Goal: Task Accomplishment & Management: Manage account settings

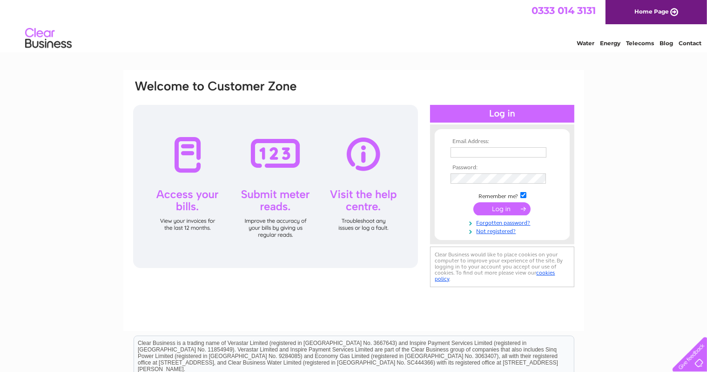
type input "[EMAIL_ADDRESS][DOMAIN_NAME]"
click at [370, 209] on input "submit" at bounding box center [502, 208] width 57 height 13
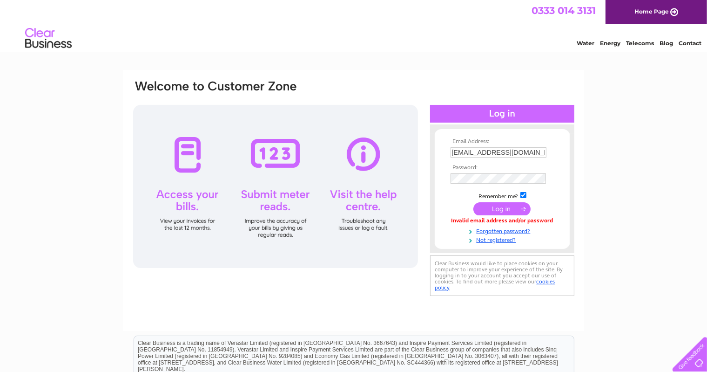
click at [487, 209] on input "submit" at bounding box center [502, 208] width 57 height 13
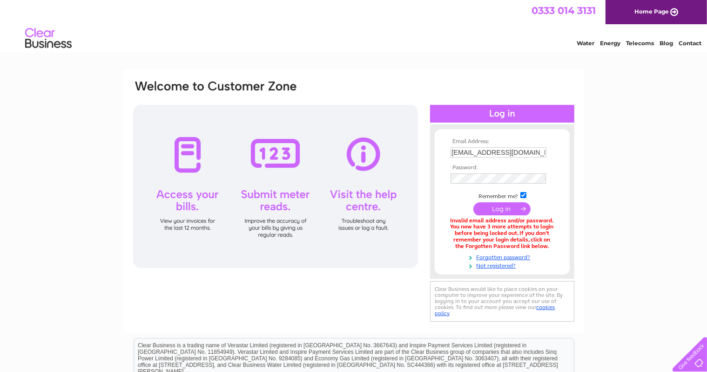
click at [583, 41] on link "Water" at bounding box center [586, 43] width 18 height 7
